Goal: Task Accomplishment & Management: Use online tool/utility

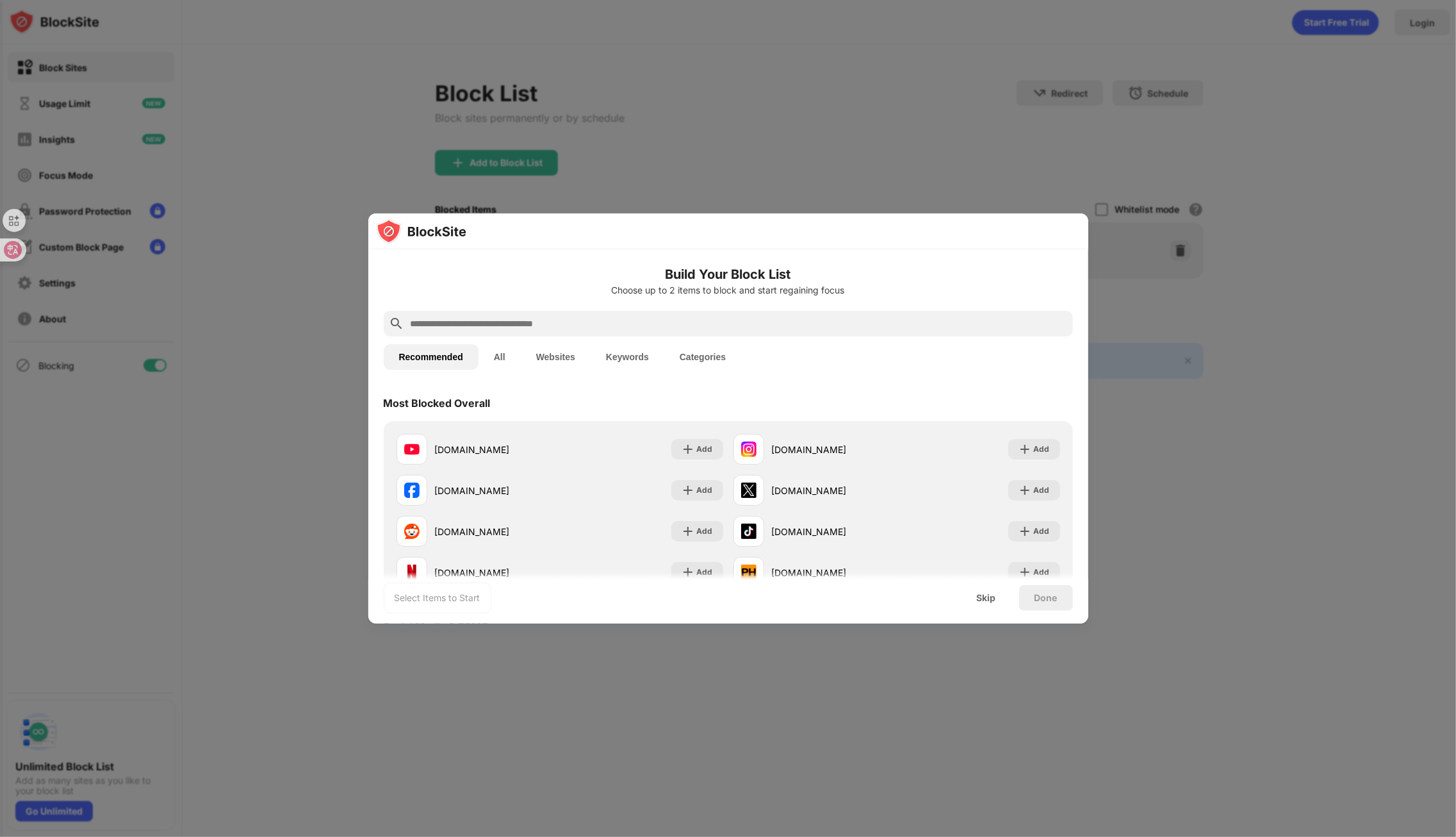
click at [1179, 440] on div at bounding box center [728, 418] width 1456 height 837
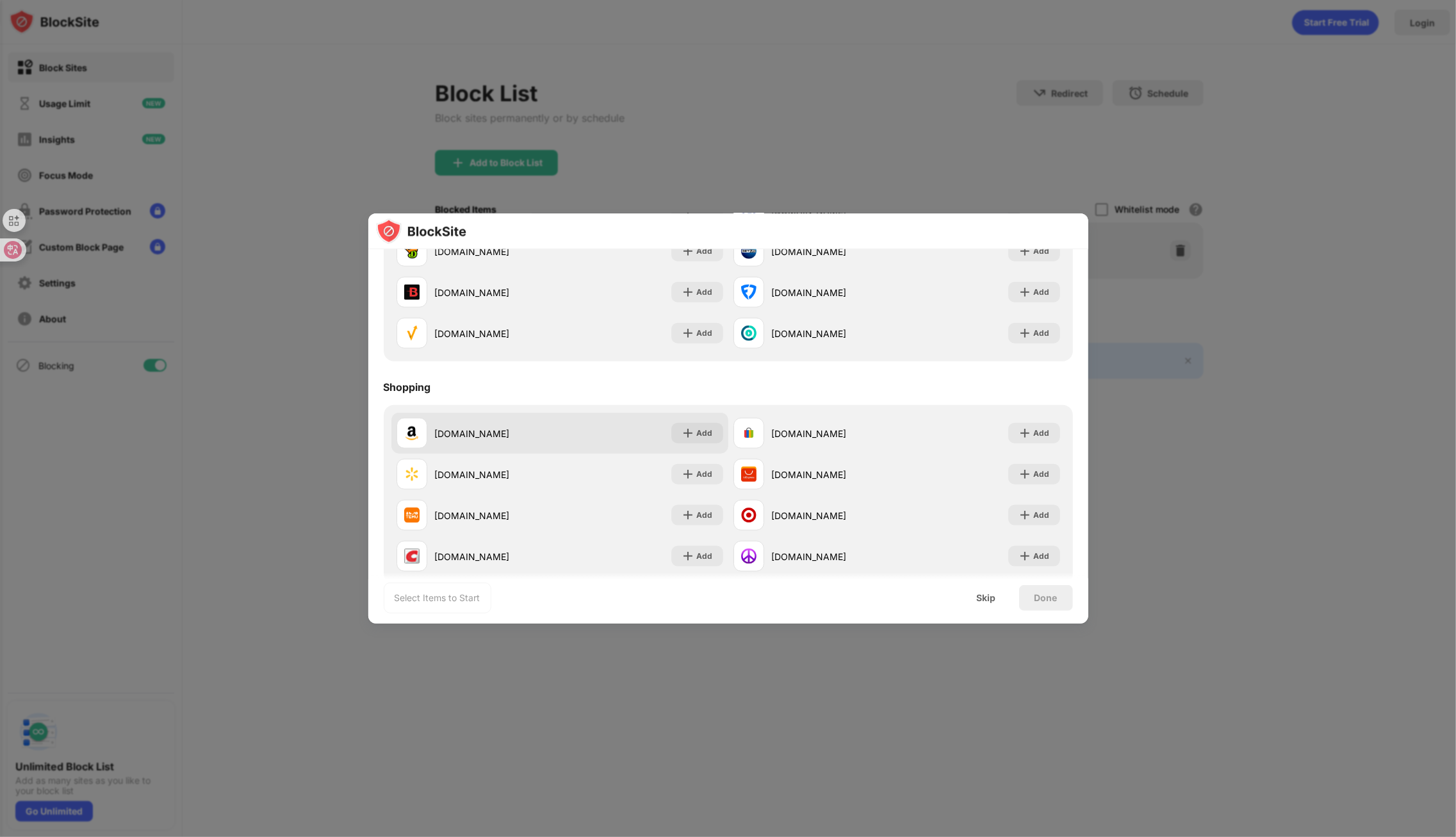
scroll to position [1379, 0]
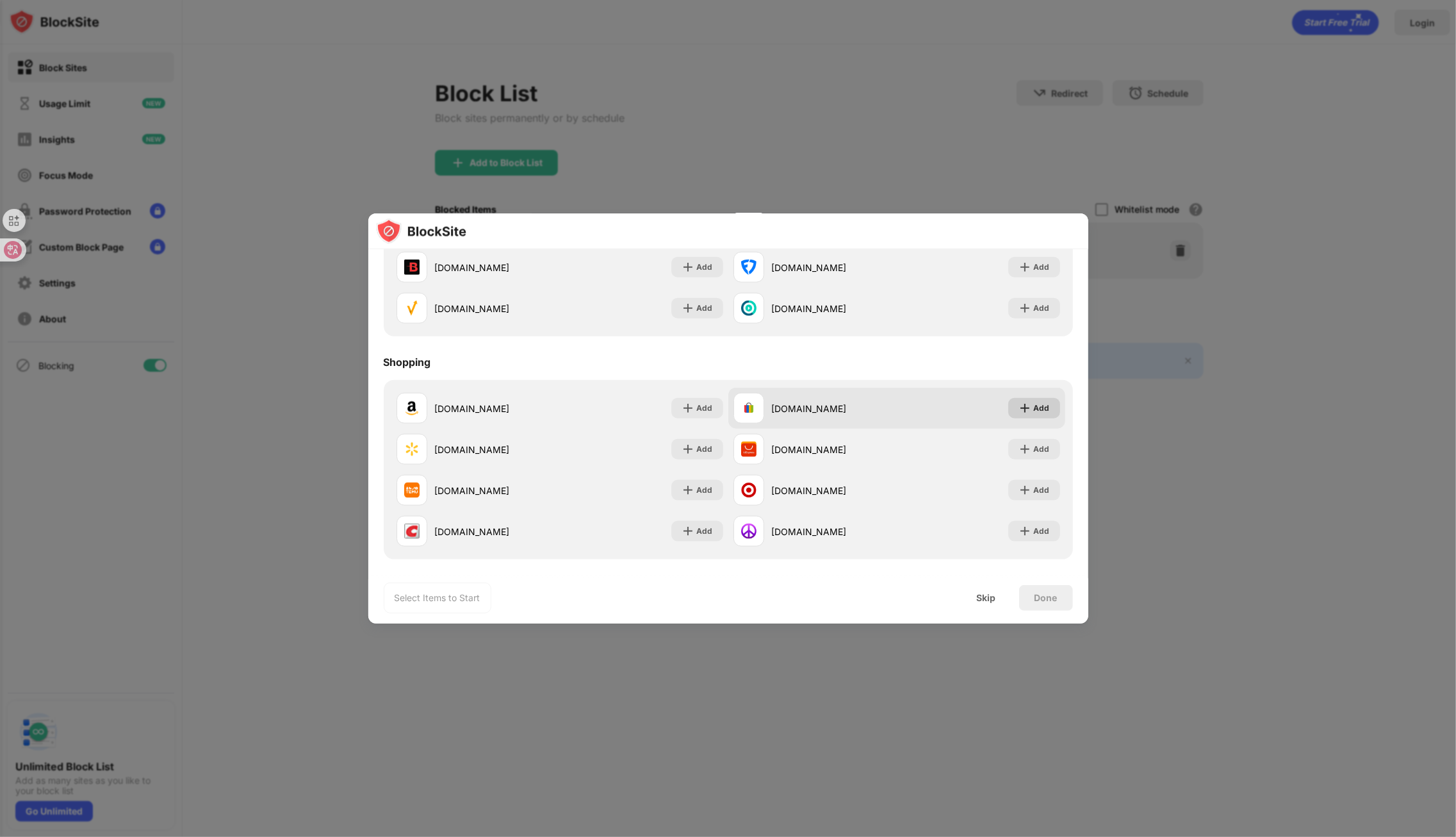
click at [1038, 402] on div "Add" at bounding box center [1042, 408] width 16 height 13
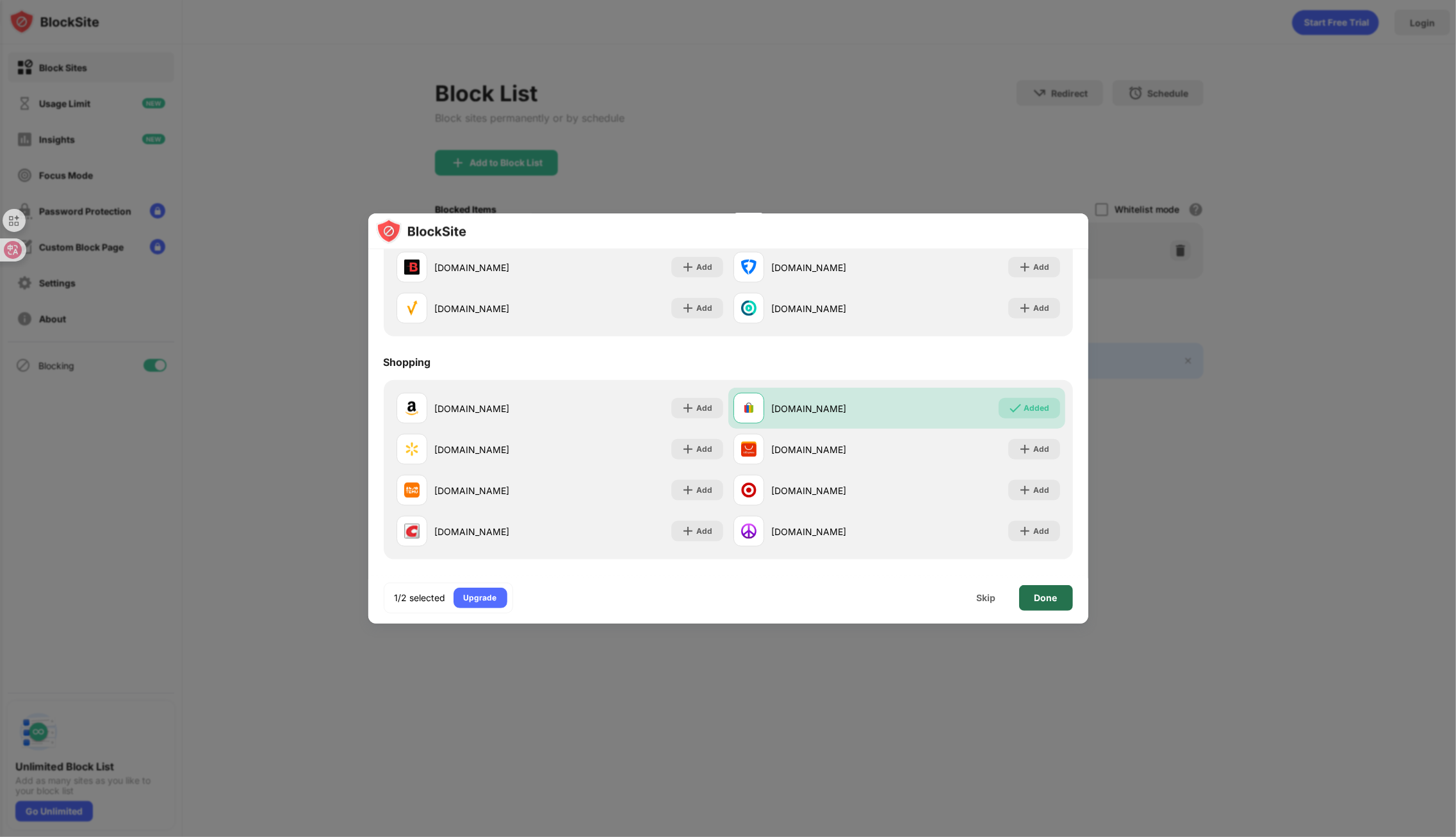
click at [1038, 598] on div "Done" at bounding box center [1046, 597] width 23 height 10
